Goal: Information Seeking & Learning: Check status

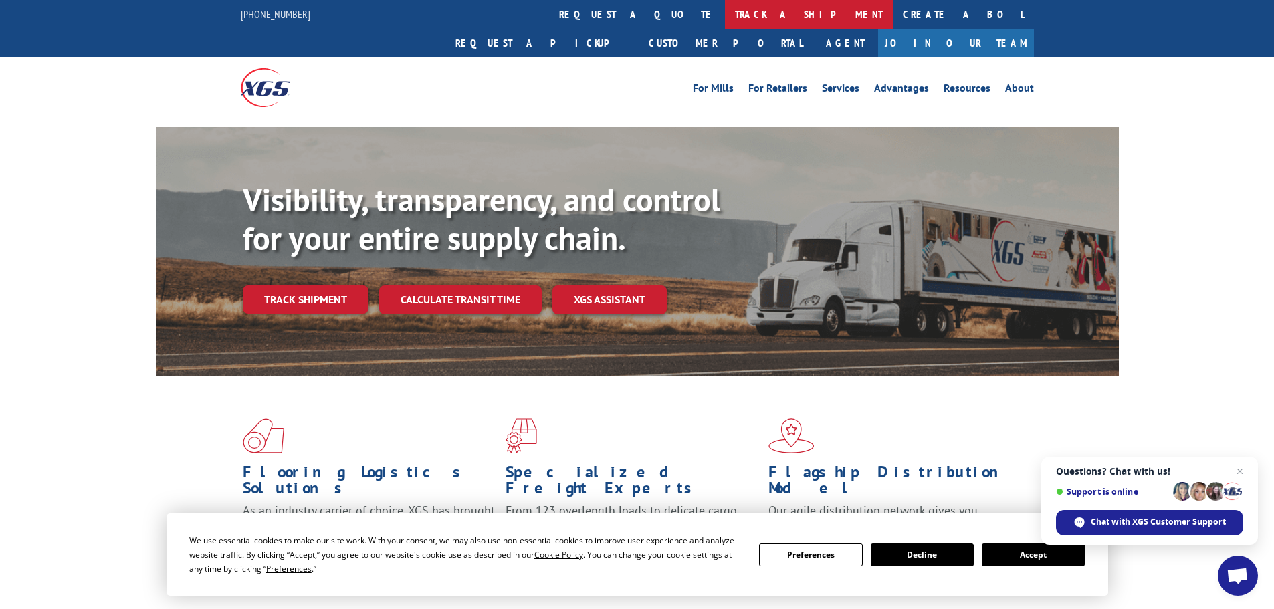
click at [725, 11] on link "track a shipment" at bounding box center [809, 14] width 168 height 29
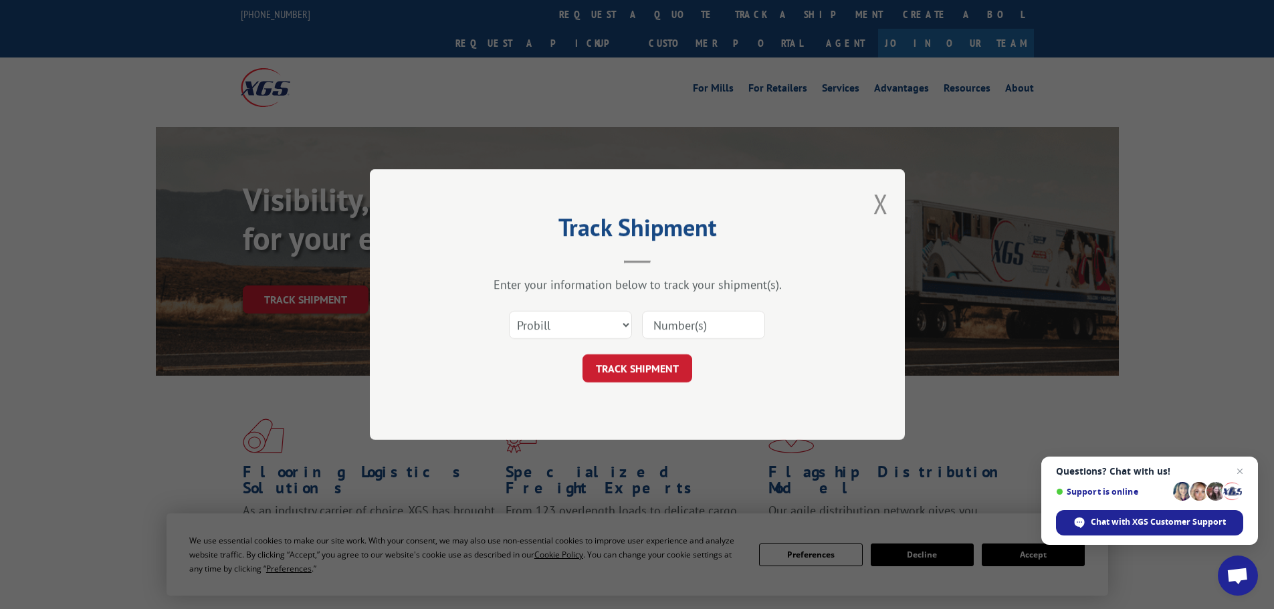
click at [684, 327] on input at bounding box center [703, 325] width 123 height 28
paste input "17470368"
type input "17470368"
click at [651, 365] on button "TRACK SHIPMENT" at bounding box center [637, 368] width 110 height 28
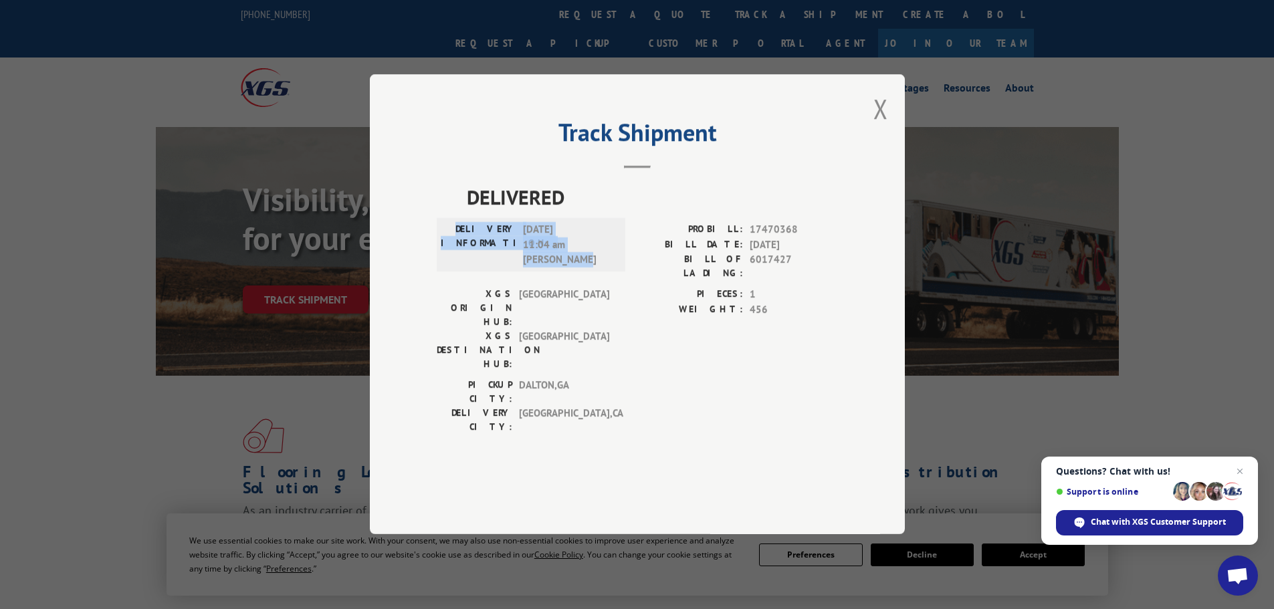
drag, startPoint x: 596, startPoint y: 302, endPoint x: 461, endPoint y: 253, distance: 143.4
click at [461, 253] on div "DELIVERED DELIVERY INFORMATION: [DATE] 11:04 am [PERSON_NAME] PROBILL: 17470368…" at bounding box center [637, 312] width 401 height 259
copy div "DELIVERY INFORMATION: [DATE] 11:04 am [PERSON_NAME]"
click at [630, 342] on div "XGS ORIGIN HUB: TUNNEL HILL XGS DESTINATION HUB: [GEOGRAPHIC_DATA] PIECES: 1 WE…" at bounding box center [637, 333] width 401 height 91
drag, startPoint x: 590, startPoint y: 301, endPoint x: 507, endPoint y: 233, distance: 107.9
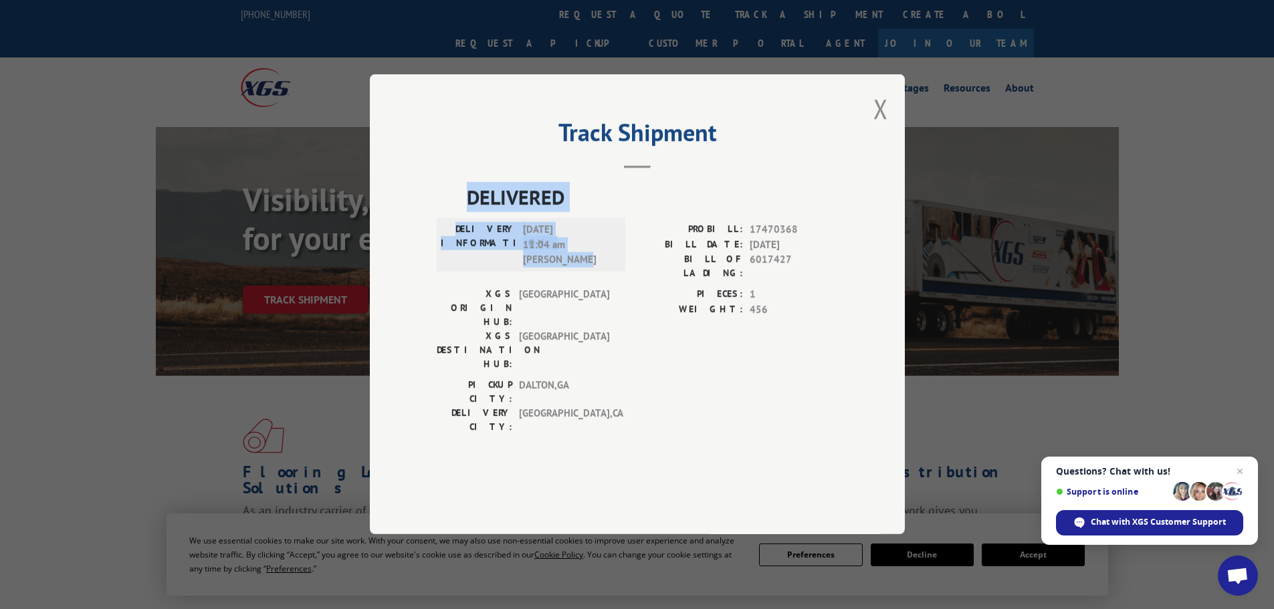
click at [459, 236] on div "DELIVERED DELIVERY INFORMATION: [DATE] 11:04 am [PERSON_NAME] PROBILL: 17470368…" at bounding box center [637, 312] width 401 height 259
copy div "DELIVERED DELIVERY INFORMATION: [DATE] 11:04 am [PERSON_NAME]"
click at [881, 126] on button "Close modal" at bounding box center [880, 108] width 15 height 35
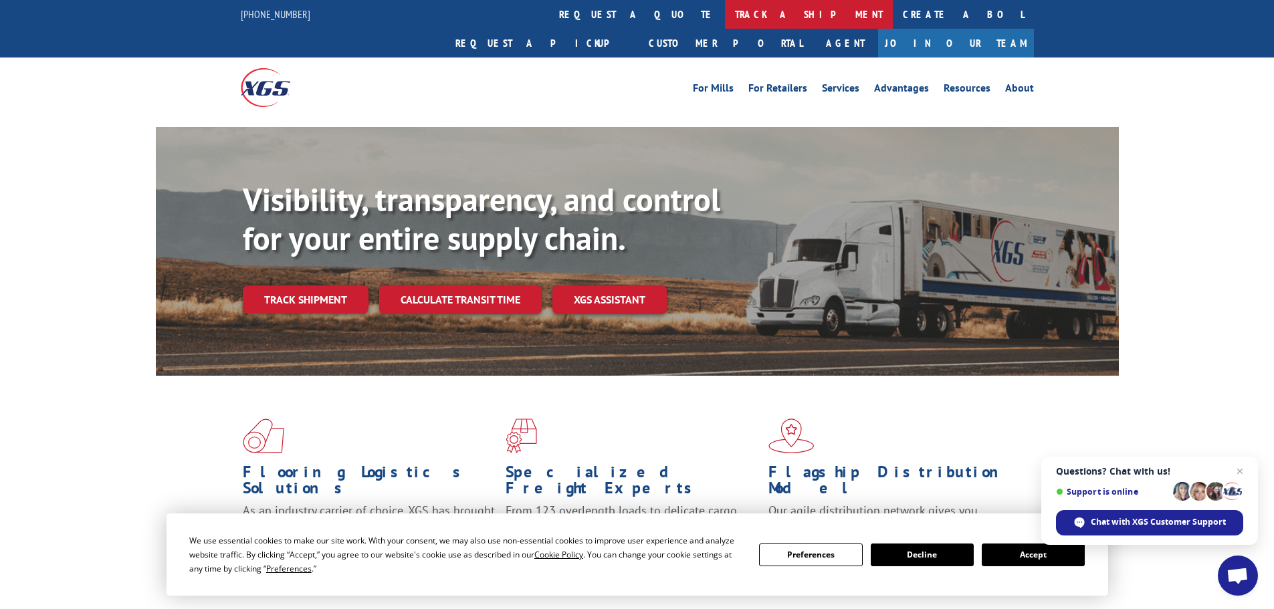
click at [725, 6] on link "track a shipment" at bounding box center [809, 14] width 168 height 29
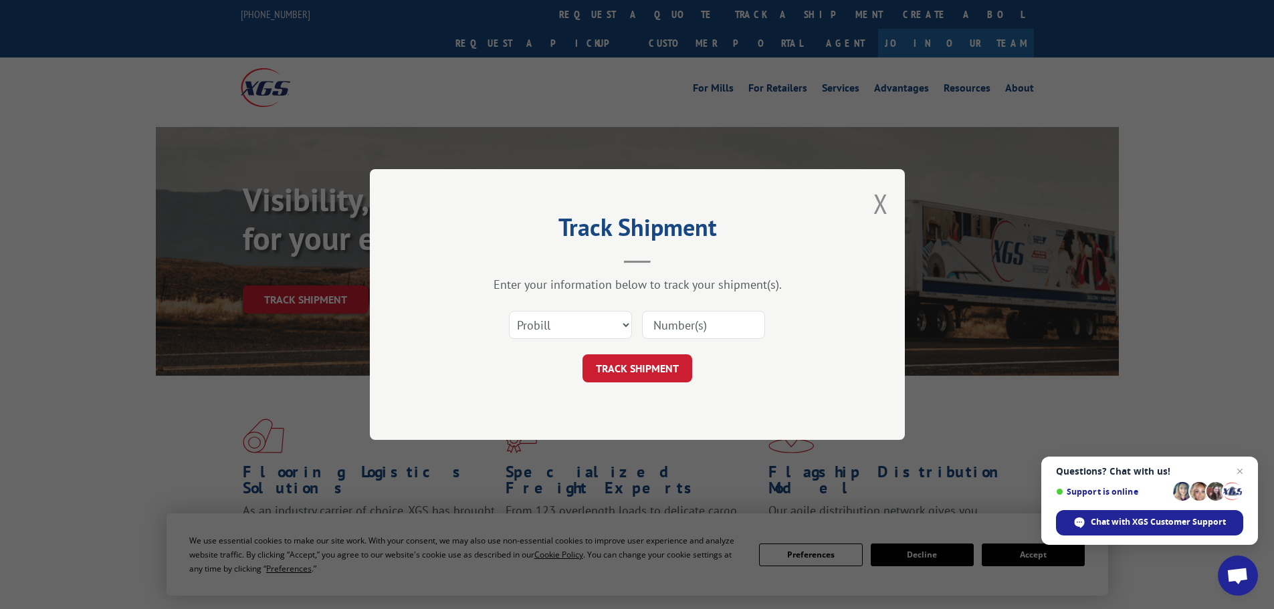
click at [692, 329] on input at bounding box center [703, 325] width 123 height 28
paste input "17517002"
type input "17517002"
click at [633, 374] on button "TRACK SHIPMENT" at bounding box center [637, 368] width 110 height 28
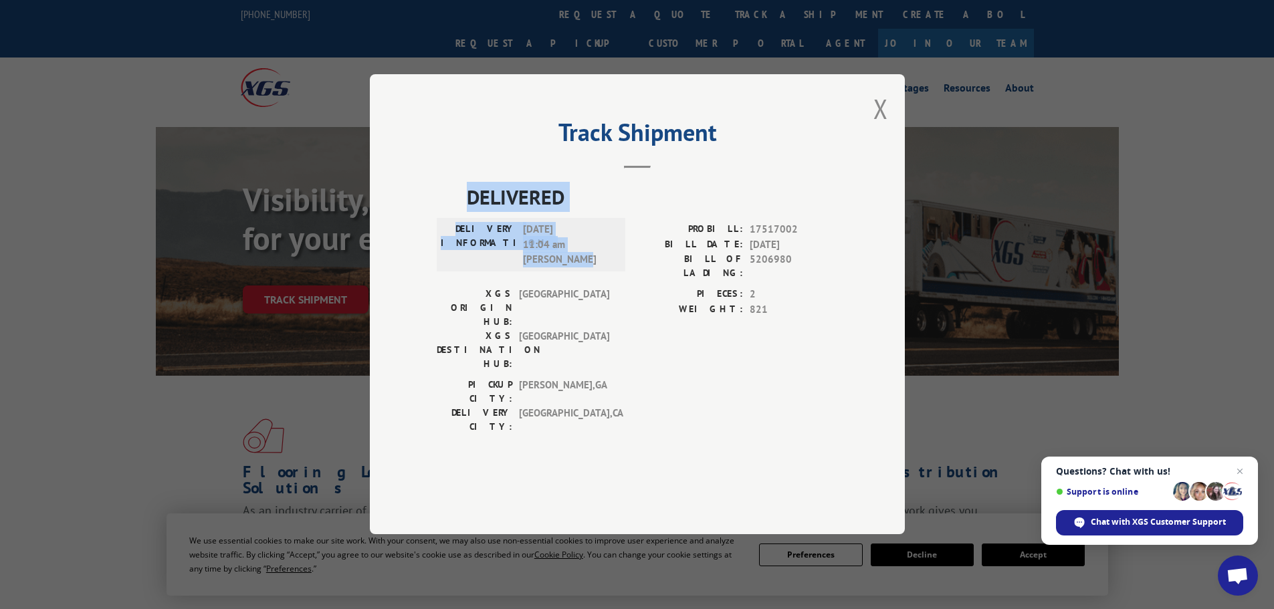
drag, startPoint x: 590, startPoint y: 298, endPoint x: 457, endPoint y: 233, distance: 148.0
click at [457, 233] on div "DELIVERED DELIVERY INFORMATION: [DATE] 11:04 am [PERSON_NAME] PROBILL: 17517002…" at bounding box center [637, 312] width 401 height 259
copy div "DELIVERED DELIVERY INFORMATION: [DATE] 11:04 am [PERSON_NAME]"
